Goal: Information Seeking & Learning: Learn about a topic

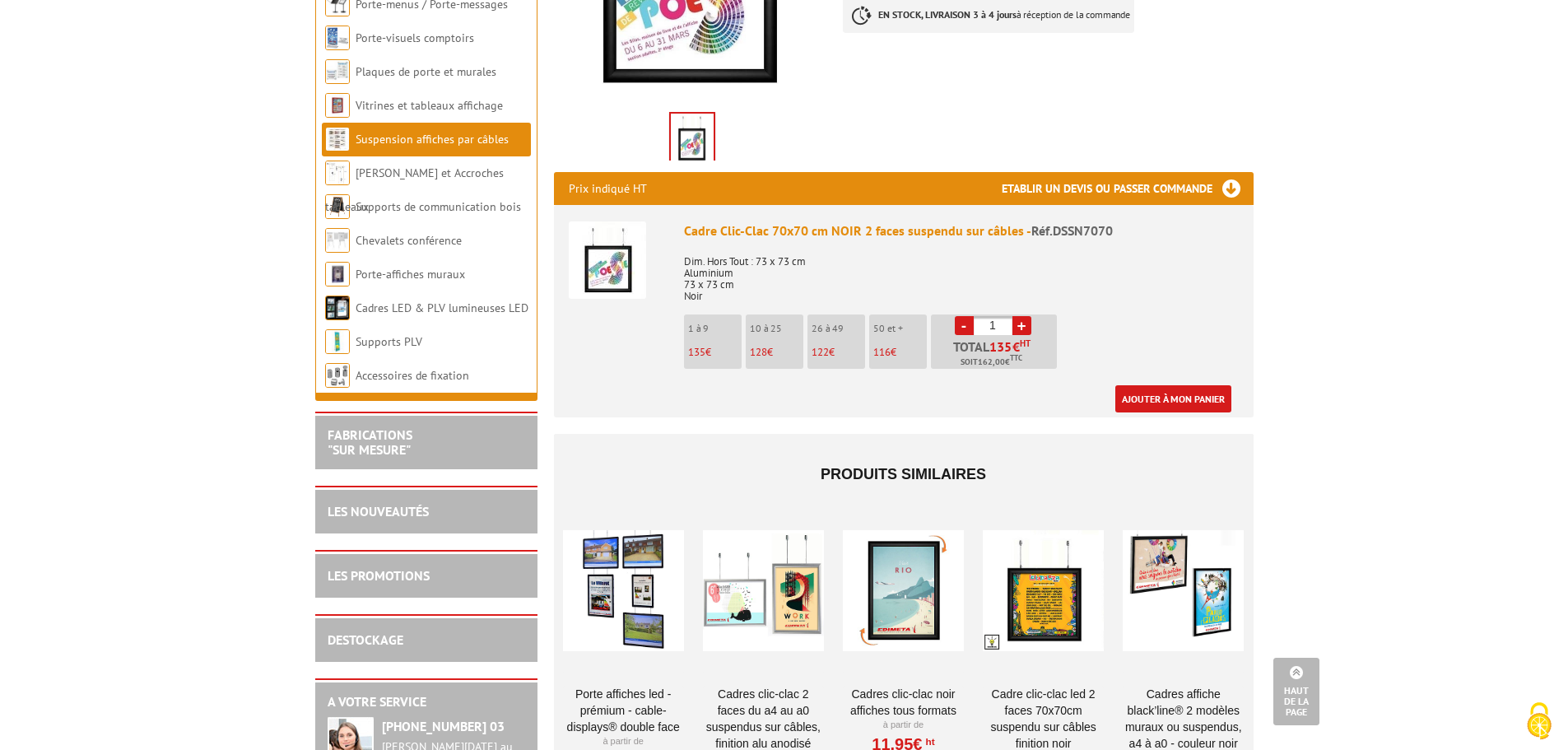
scroll to position [494, 0]
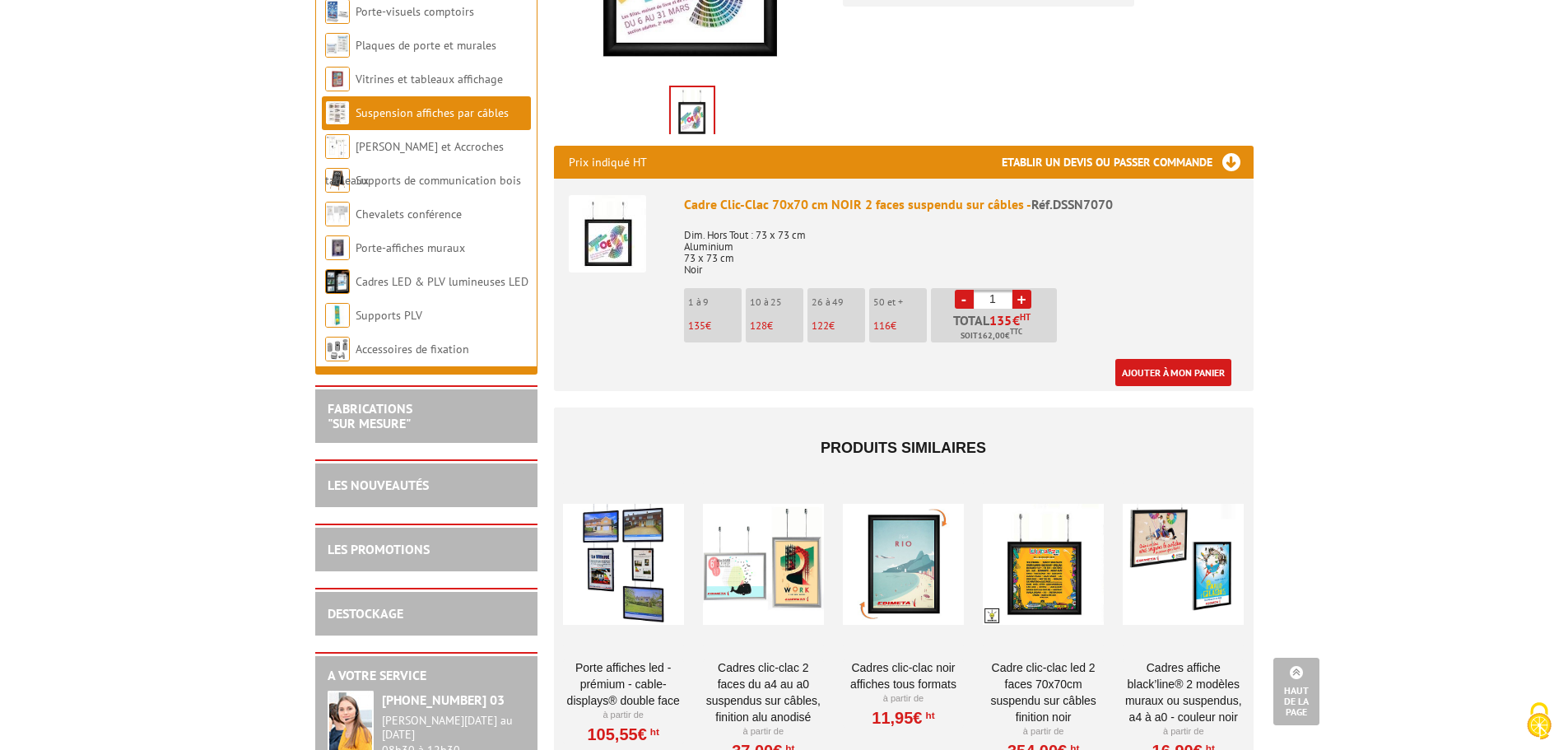
click at [784, 572] on div at bounding box center [763, 565] width 121 height 165
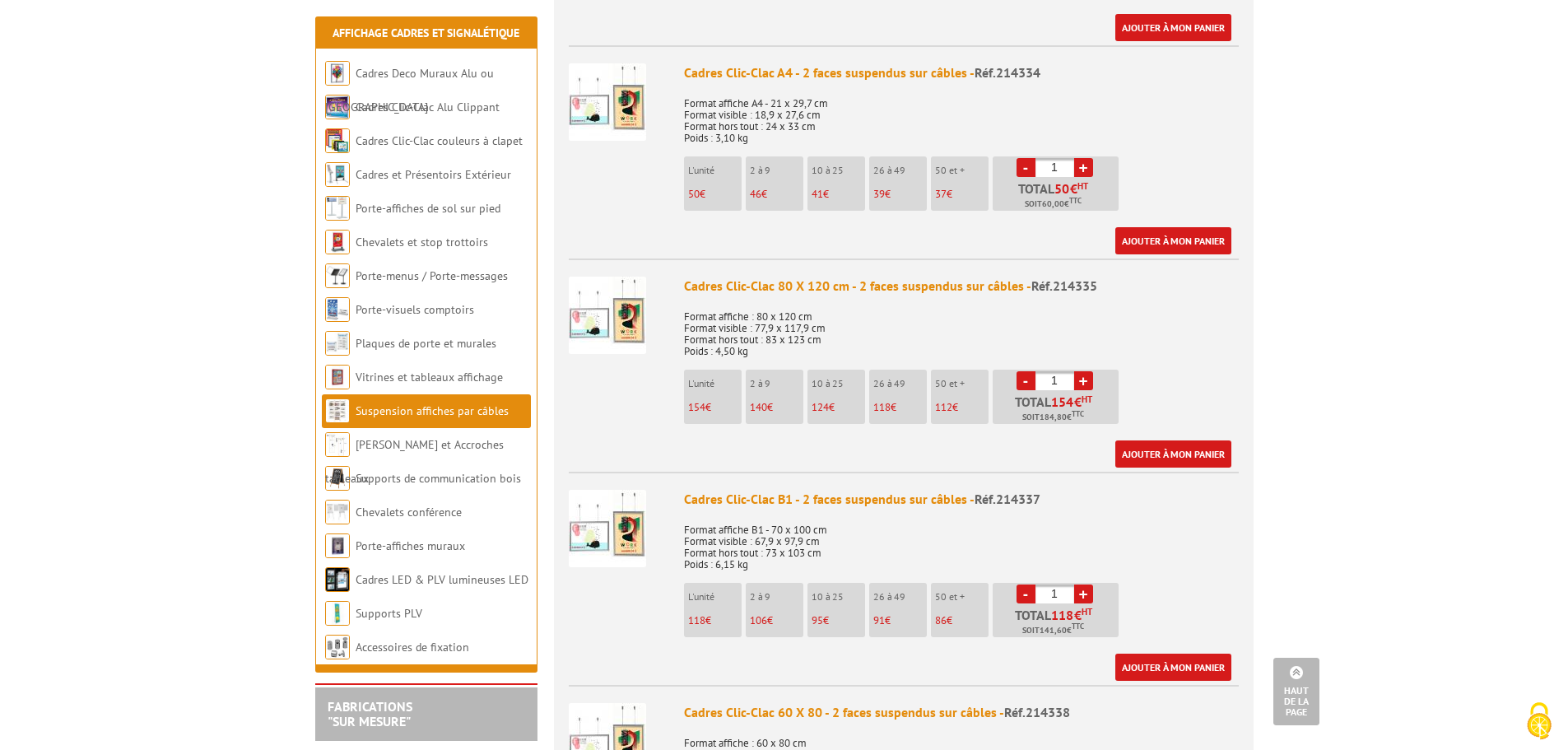
scroll to position [1481, 0]
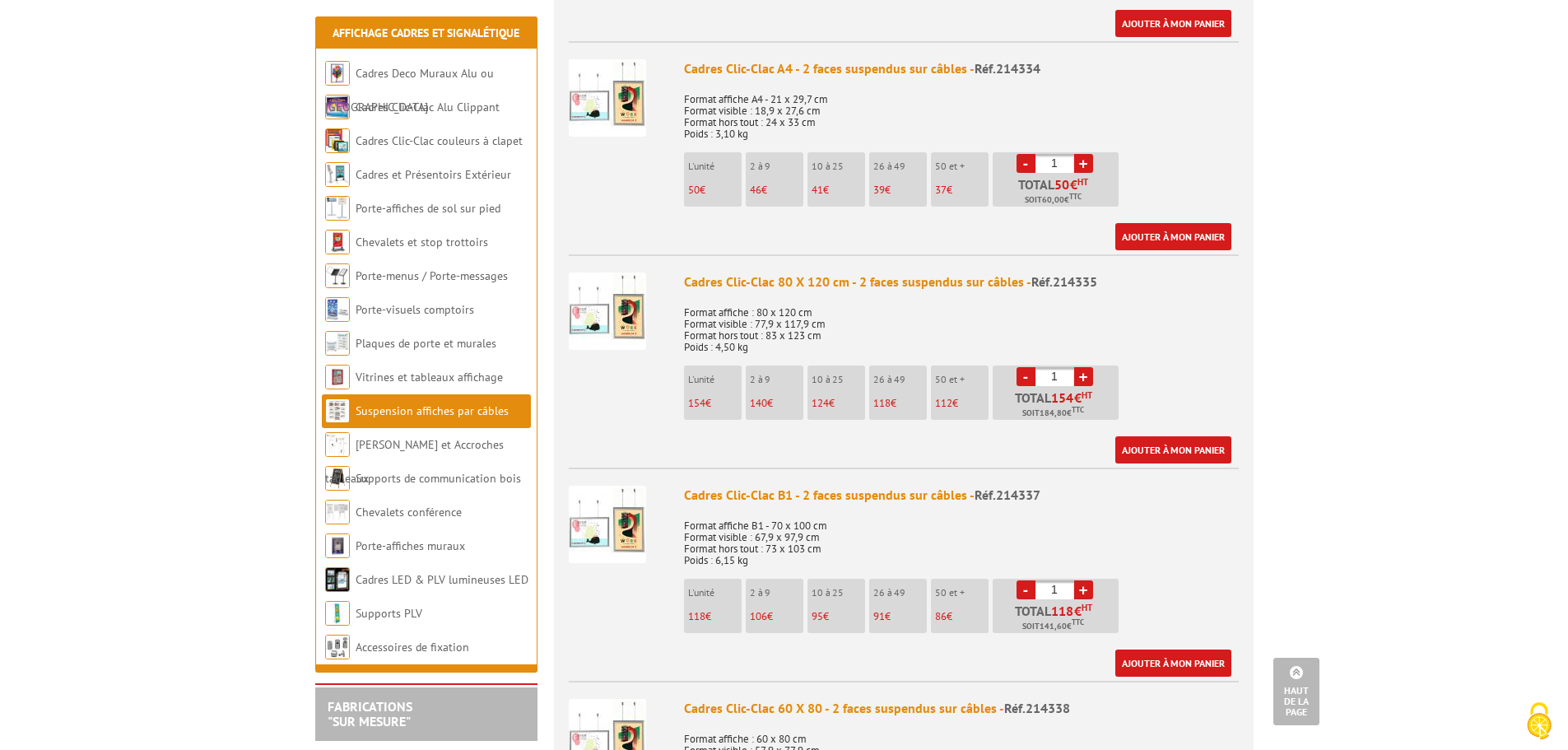
click at [625, 534] on img at bounding box center [607, 524] width 77 height 77
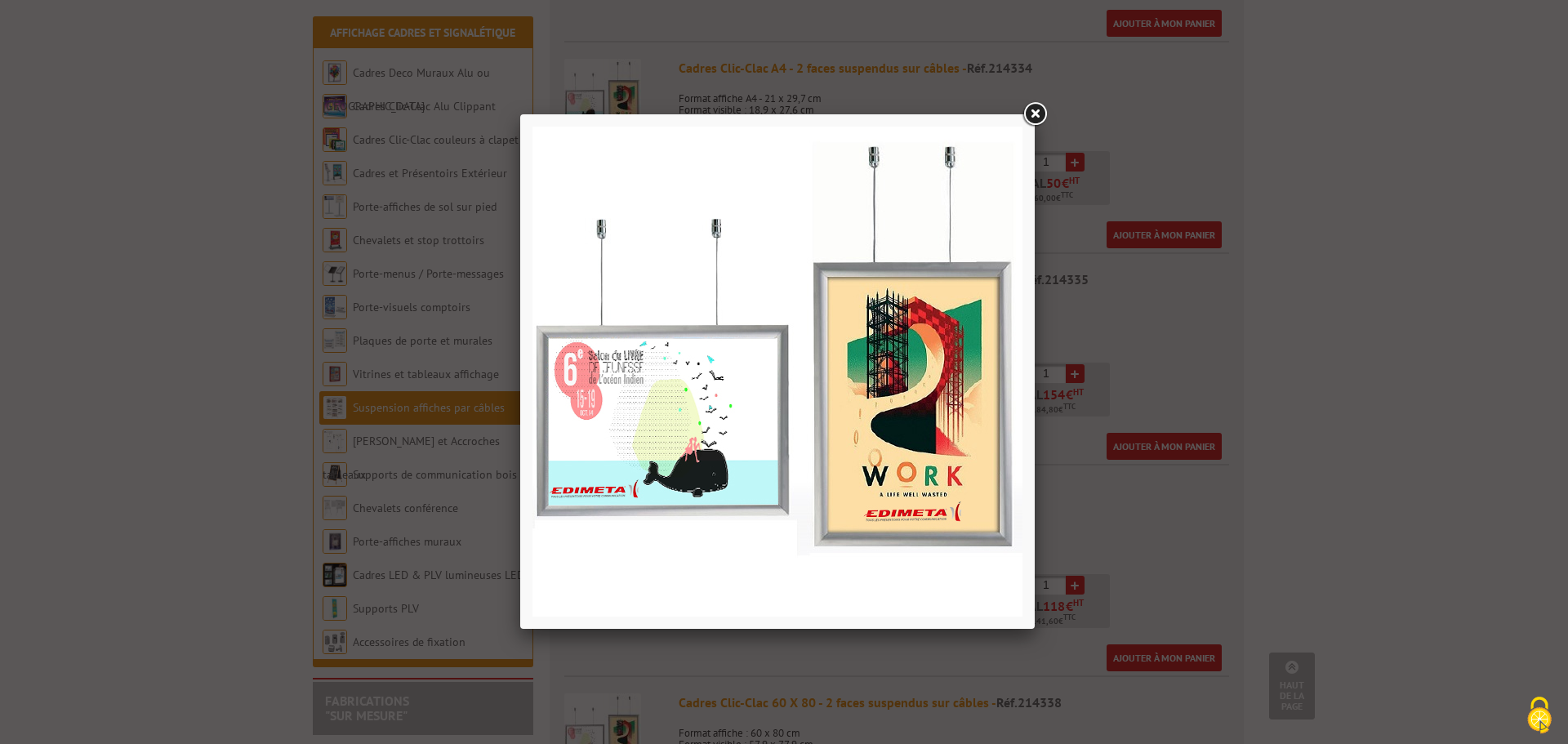
click at [1033, 113] on link at bounding box center [1034, 114] width 29 height 29
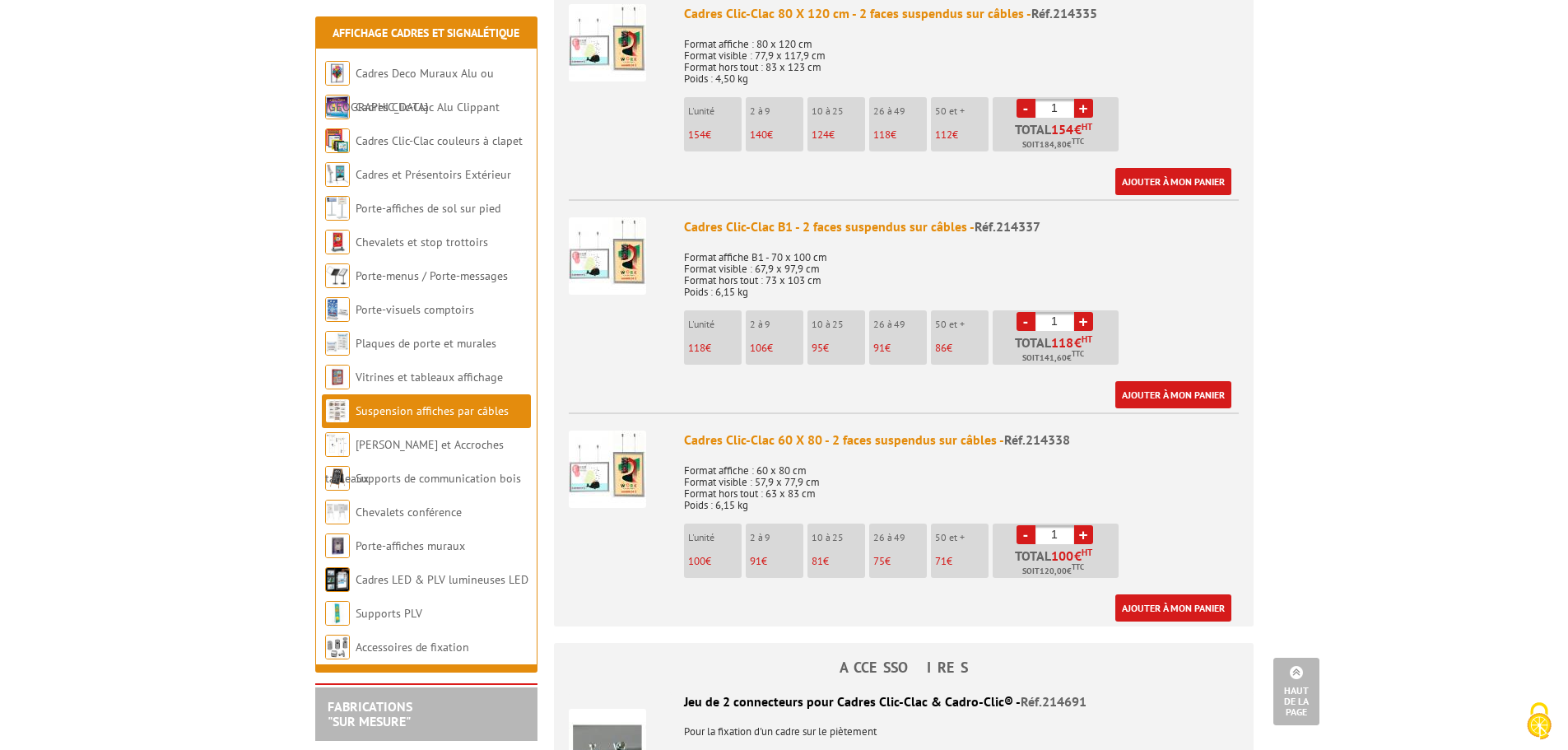
scroll to position [1914, 0]
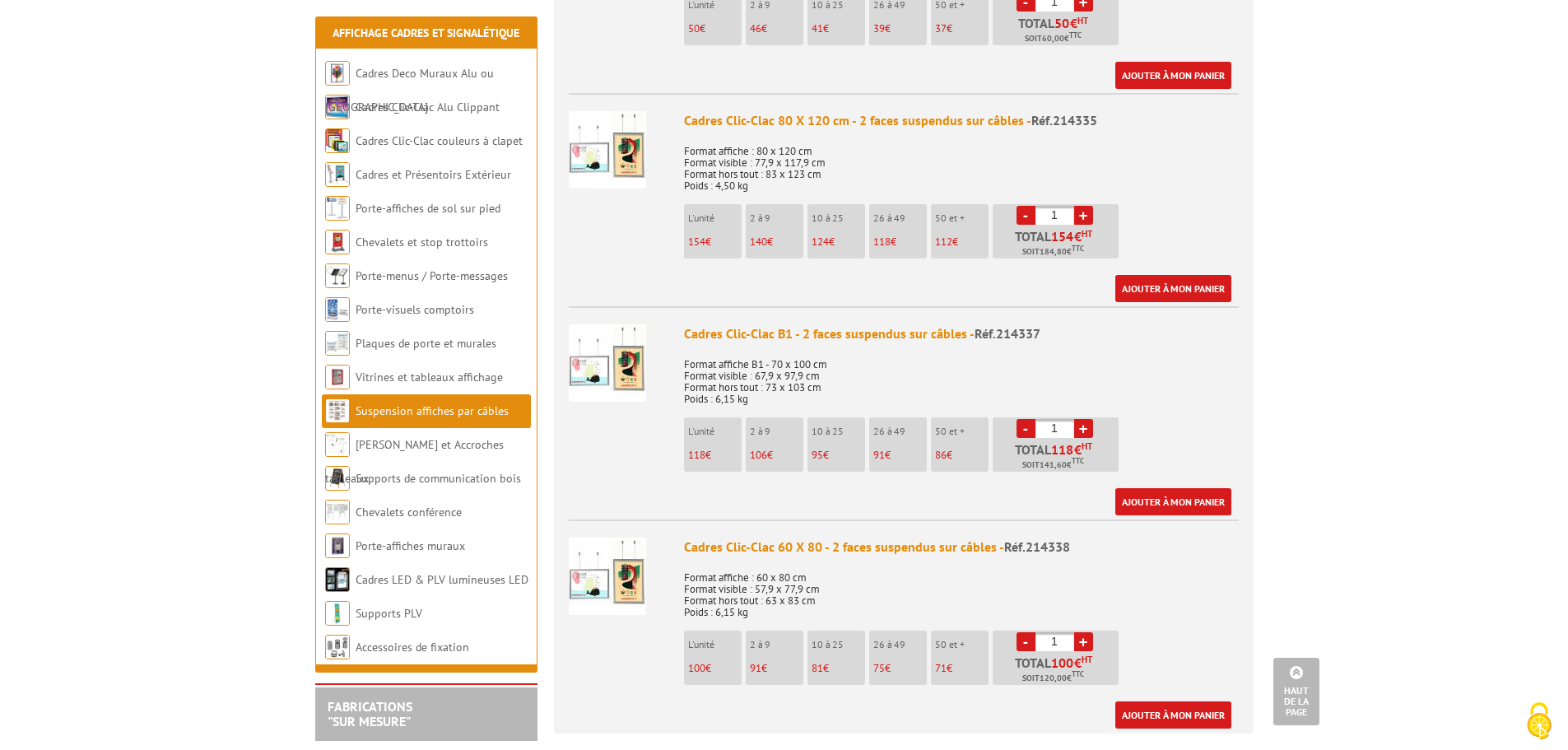
scroll to position [1646, 0]
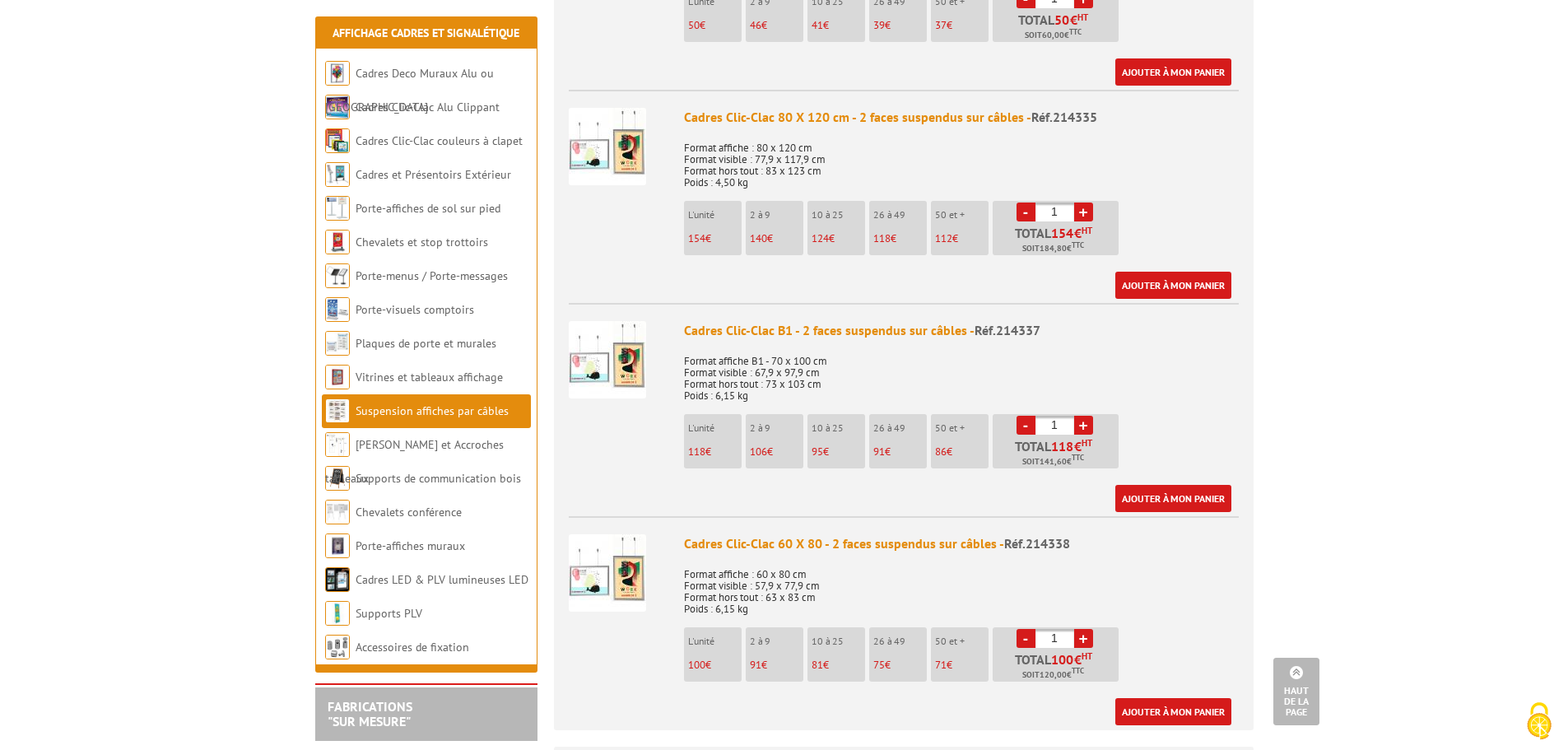
click at [610, 342] on img at bounding box center [607, 359] width 77 height 77
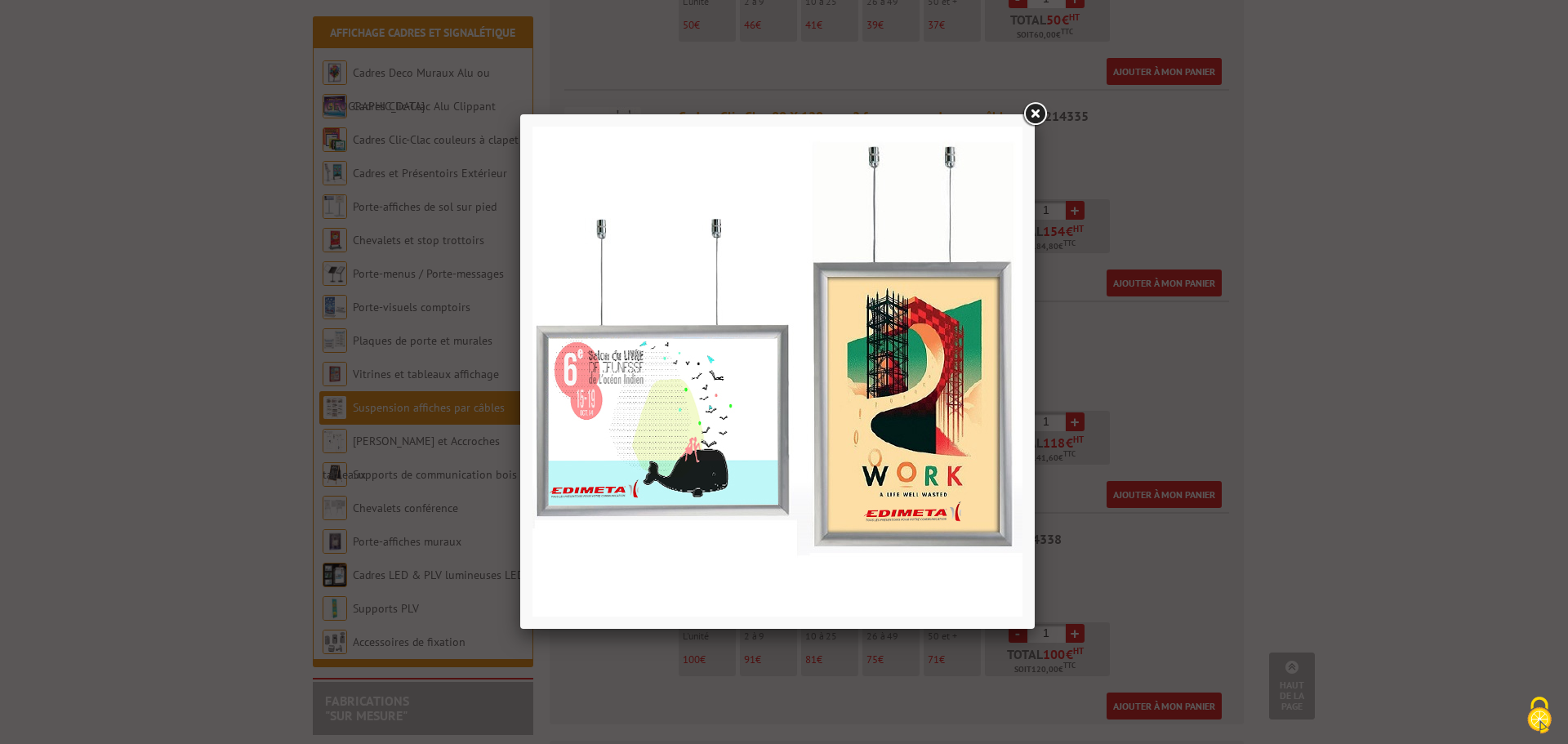
click at [1038, 109] on link at bounding box center [1034, 114] width 29 height 29
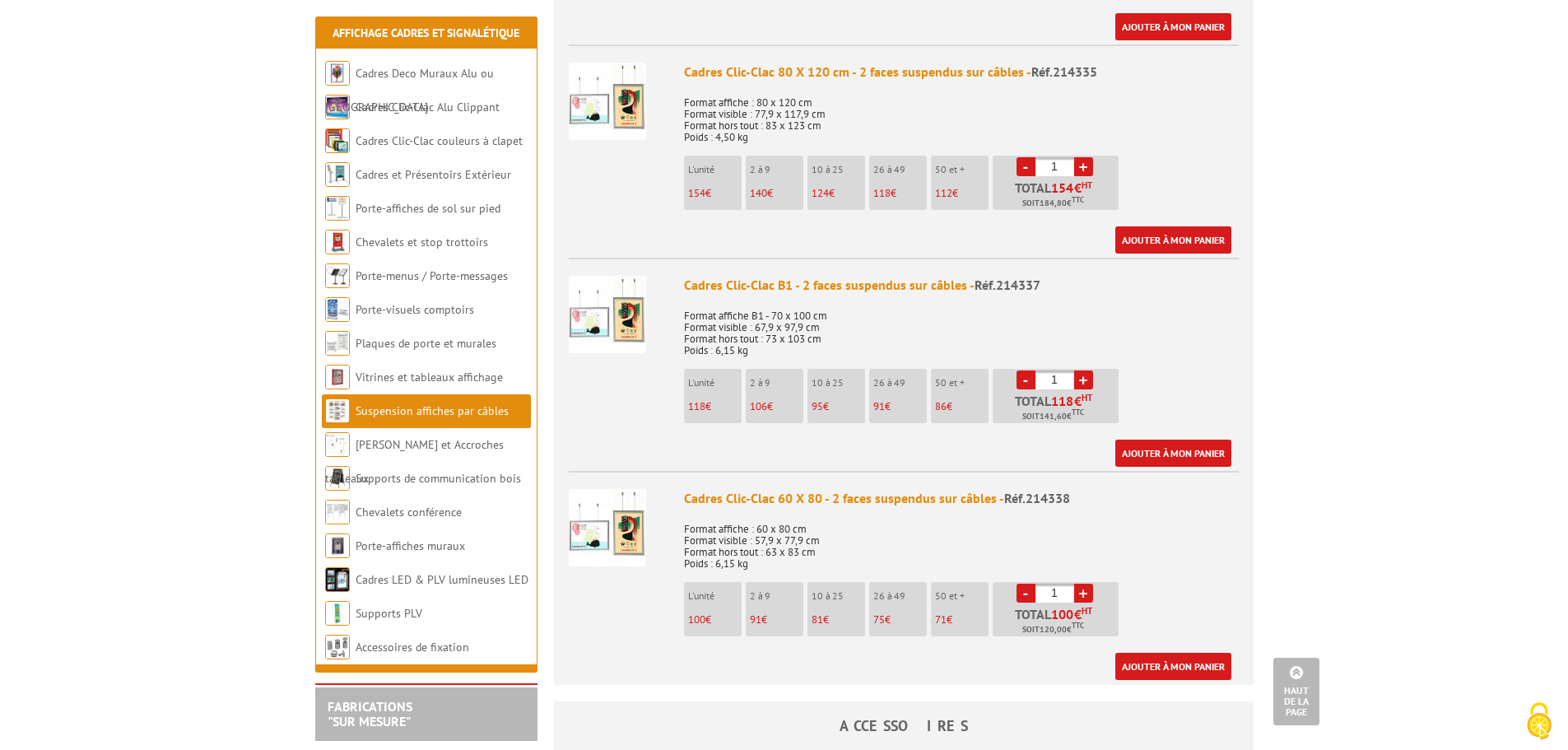
scroll to position [1729, 0]
